Goal: Navigation & Orientation: Find specific page/section

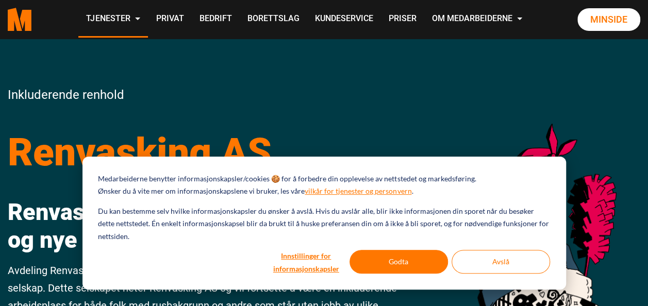
scroll to position [17, 0]
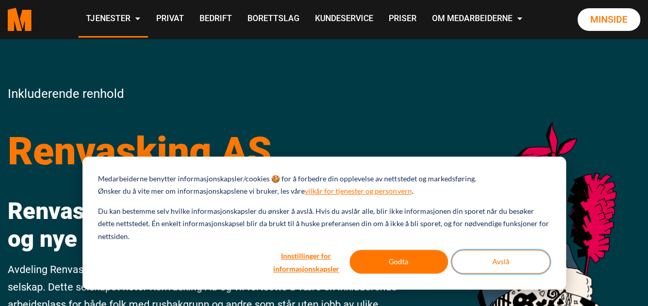
click at [491, 262] on button "Avslå" at bounding box center [501, 262] width 98 height 24
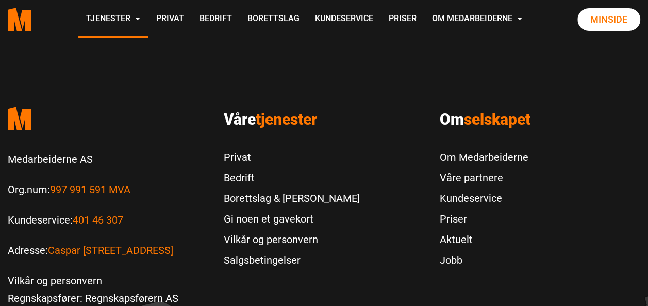
scroll to position [562, 0]
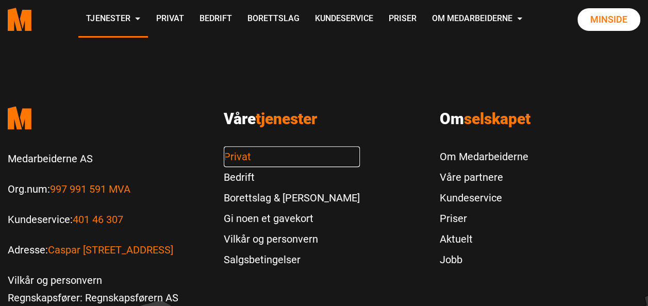
click at [247, 154] on link "Privat" at bounding box center [292, 156] width 136 height 21
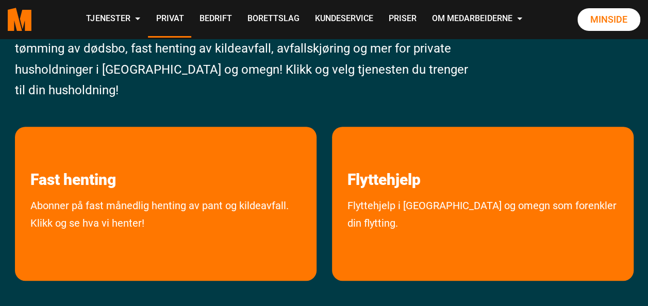
scroll to position [135, 0]
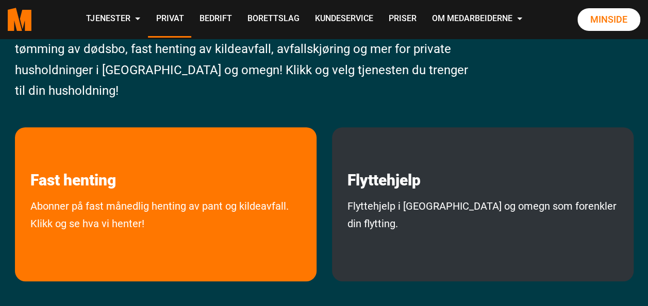
click at [455, 161] on p "Flyttehjelp" at bounding box center [483, 158] width 302 height 62
click at [455, 176] on p "Flyttehjelp" at bounding box center [483, 158] width 302 height 62
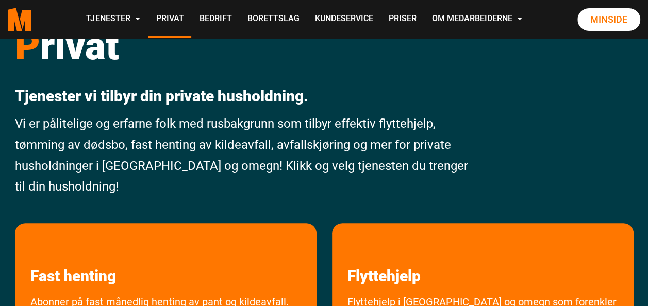
scroll to position [32, 0]
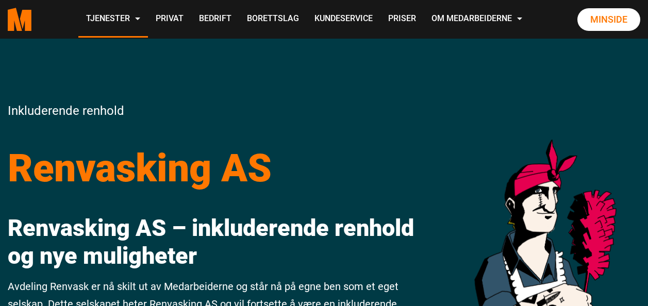
scroll to position [562, 0]
